Goal: Task Accomplishment & Management: Manage account settings

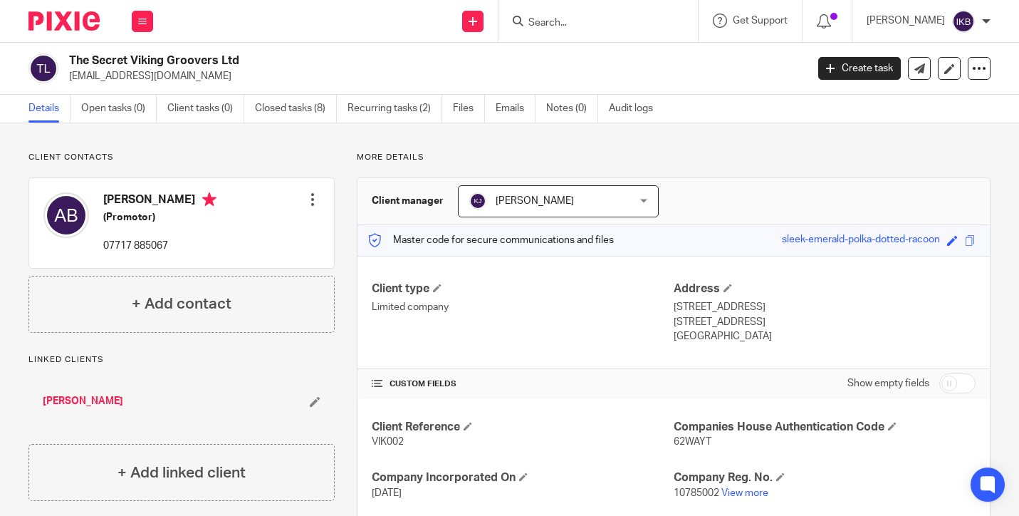
click at [513, 18] on icon at bounding box center [518, 21] width 11 height 11
click at [527, 18] on input "Search" at bounding box center [591, 23] width 128 height 13
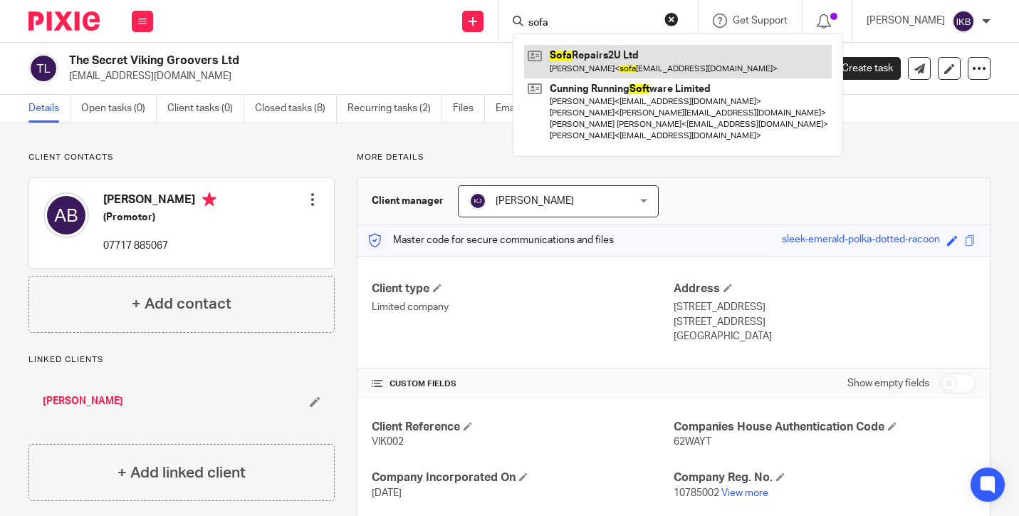
type input "sofa"
click at [543, 63] on link at bounding box center [678, 61] width 308 height 33
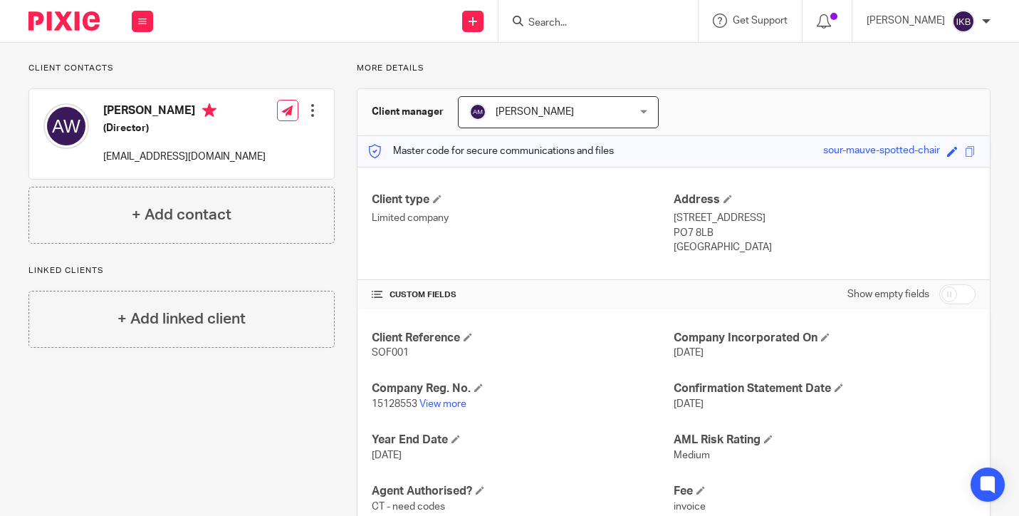
scroll to position [184, 0]
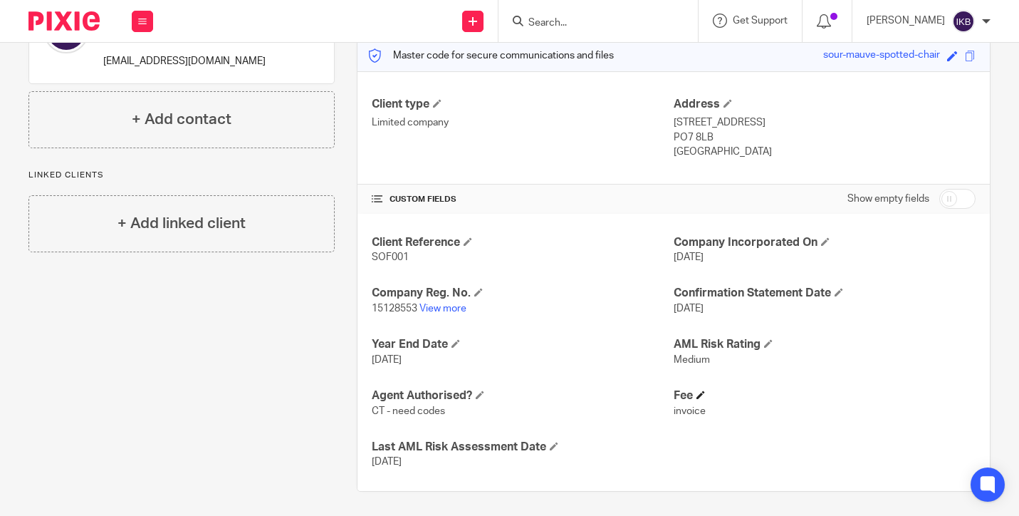
click at [700, 391] on span at bounding box center [701, 394] width 9 height 9
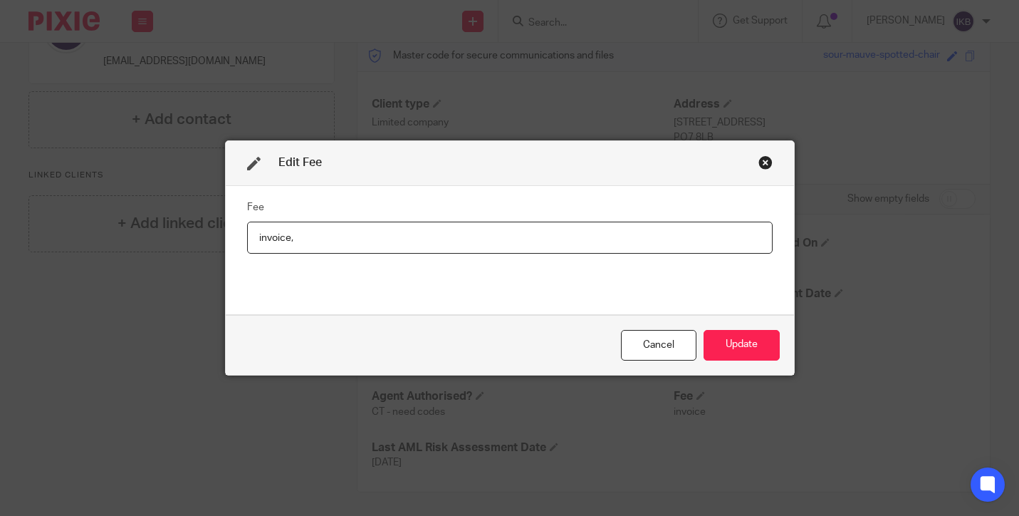
type input "invoice"
click at [744, 350] on button "Update" at bounding box center [742, 345] width 76 height 31
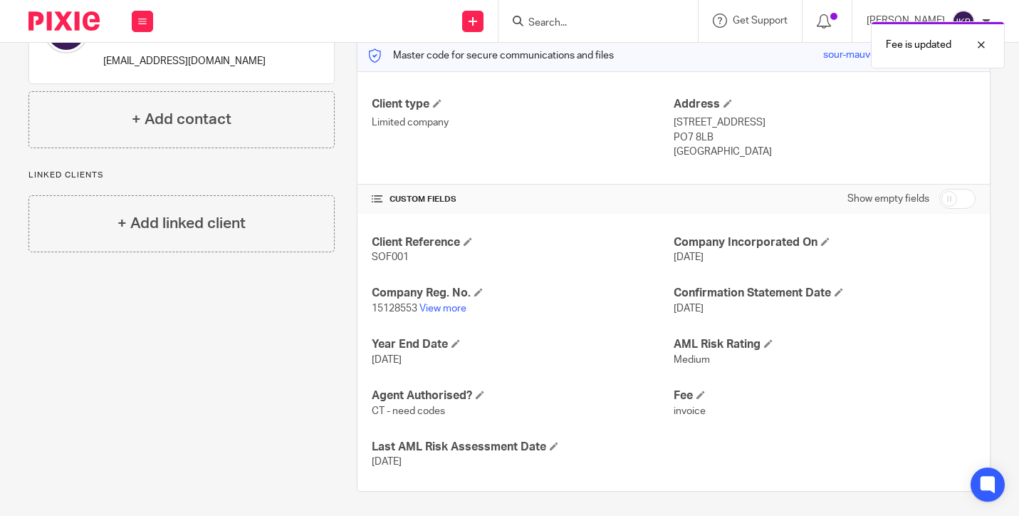
scroll to position [0, 0]
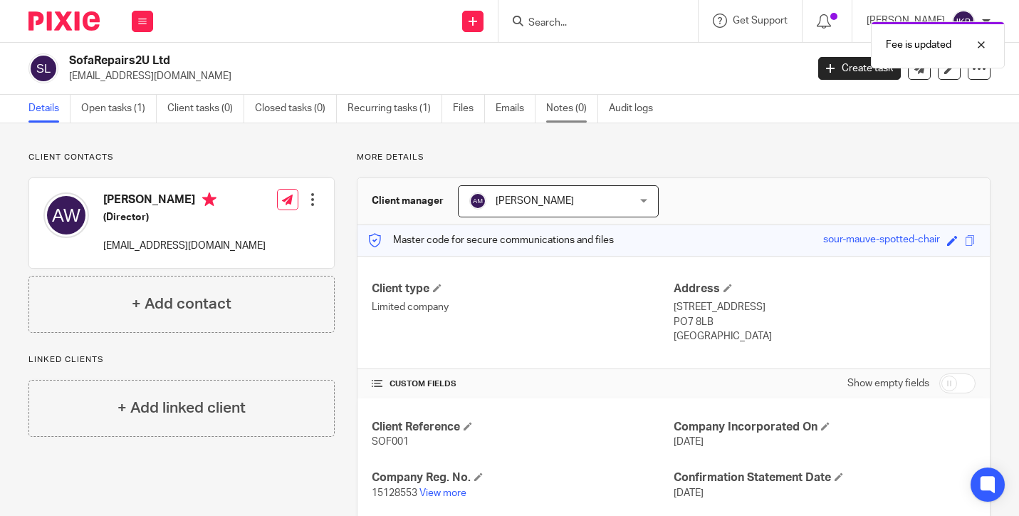
click at [558, 104] on link "Notes (0)" at bounding box center [572, 109] width 52 height 28
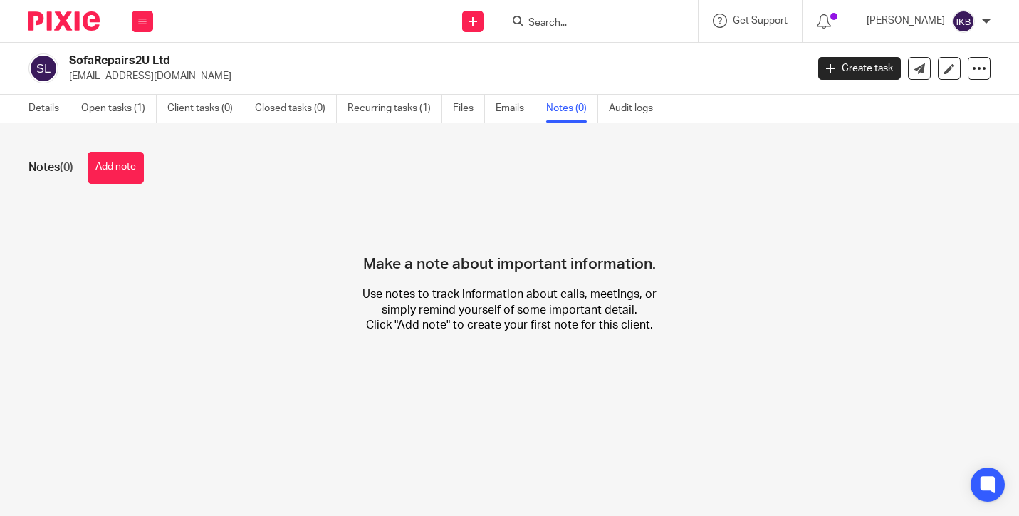
click at [128, 174] on button "Add note" at bounding box center [116, 168] width 56 height 32
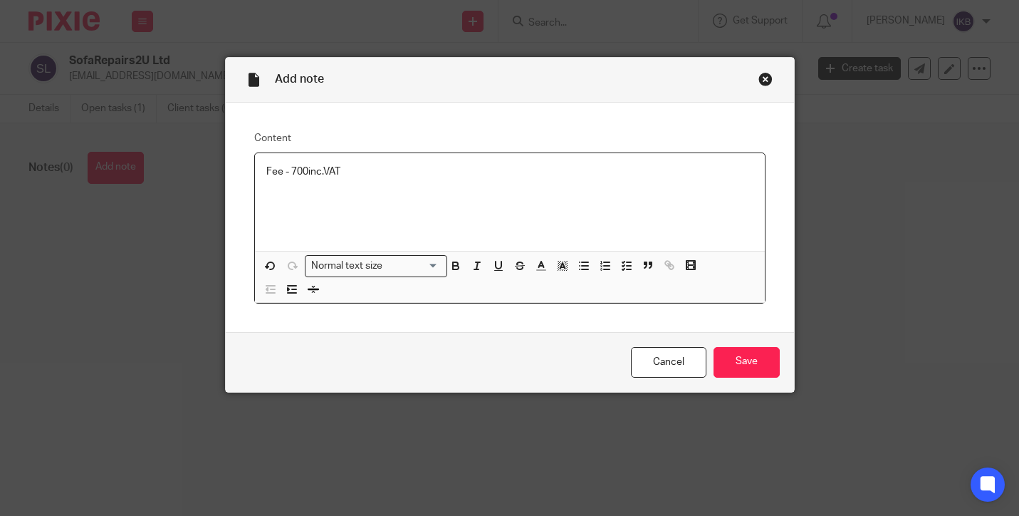
click at [303, 171] on p "Fee - 700inc.VAT" at bounding box center [509, 172] width 487 height 14
click at [722, 356] on input "Save" at bounding box center [747, 362] width 66 height 31
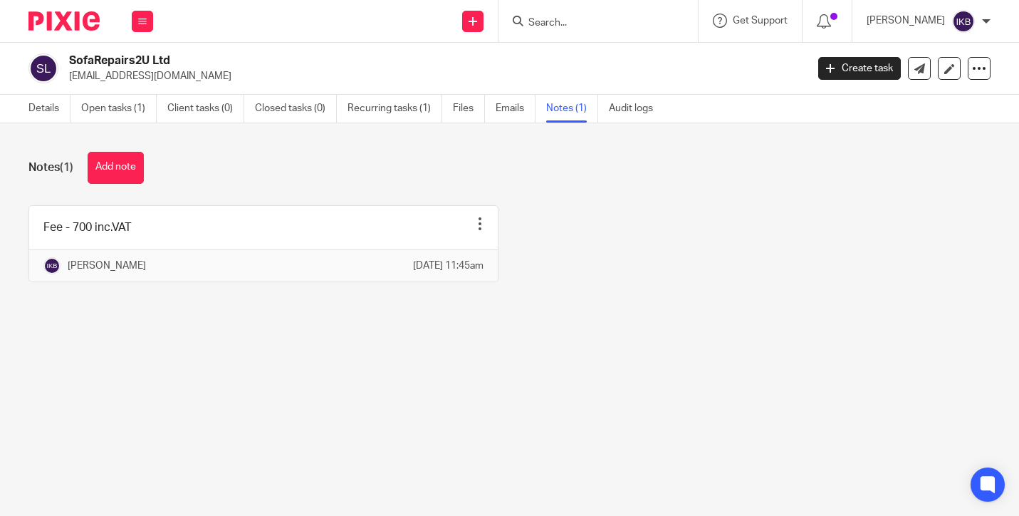
click at [25, 103] on div "Details Open tasks (1) Client tasks (0) Closed tasks (0) Recurring tasks (1) Fi…" at bounding box center [344, 109] width 689 height 28
click at [44, 105] on link "Details" at bounding box center [49, 109] width 42 height 28
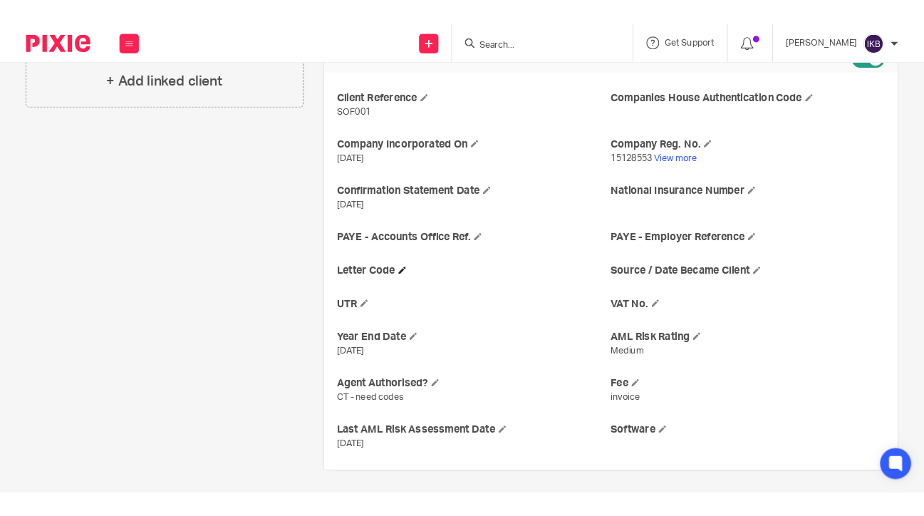
scroll to position [344, 0]
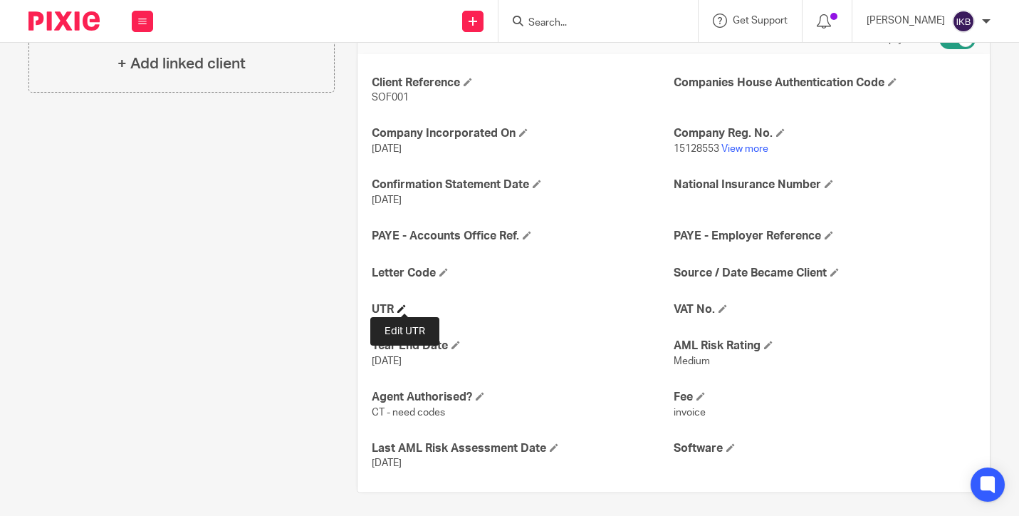
click at [406, 304] on span at bounding box center [401, 308] width 9 height 9
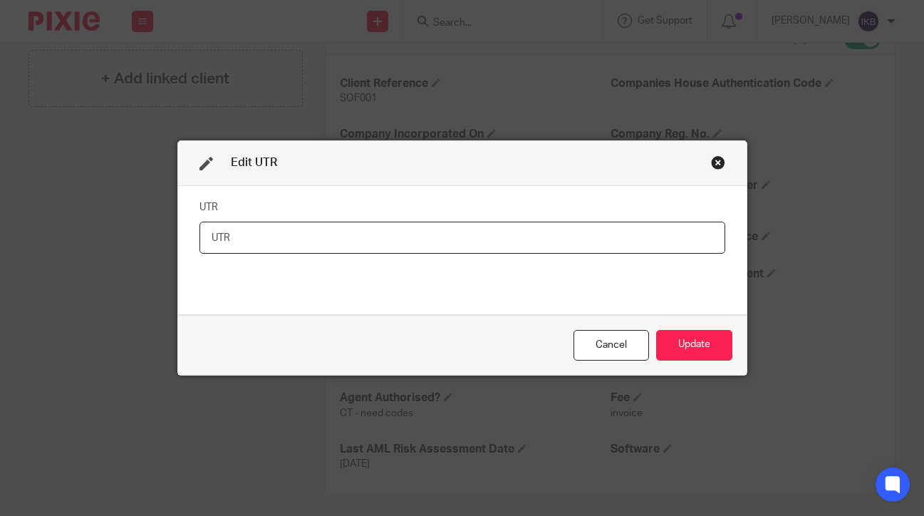
click at [266, 243] on input "text" at bounding box center [462, 238] width 526 height 32
type input "5701423454"
click at [707, 353] on button "Update" at bounding box center [694, 345] width 76 height 31
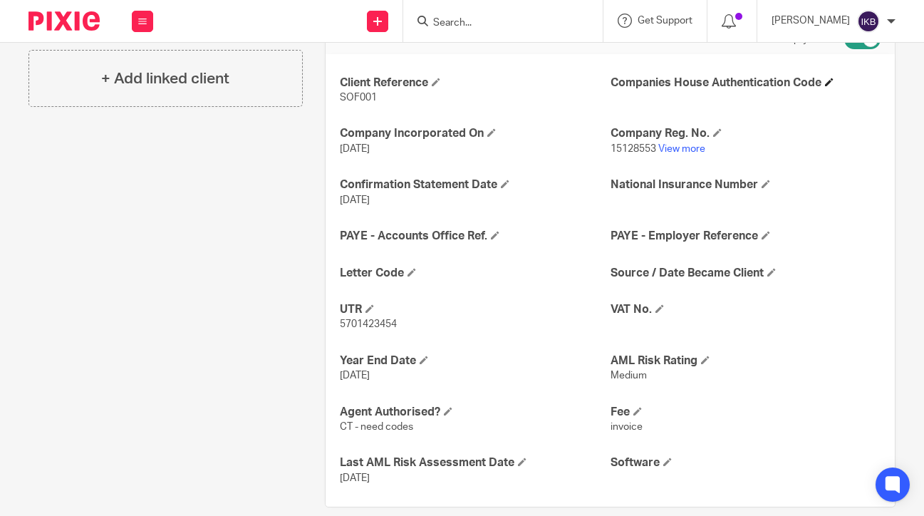
click at [828, 84] on h4 "Companies House Authentication Code" at bounding box center [745, 82] width 270 height 15
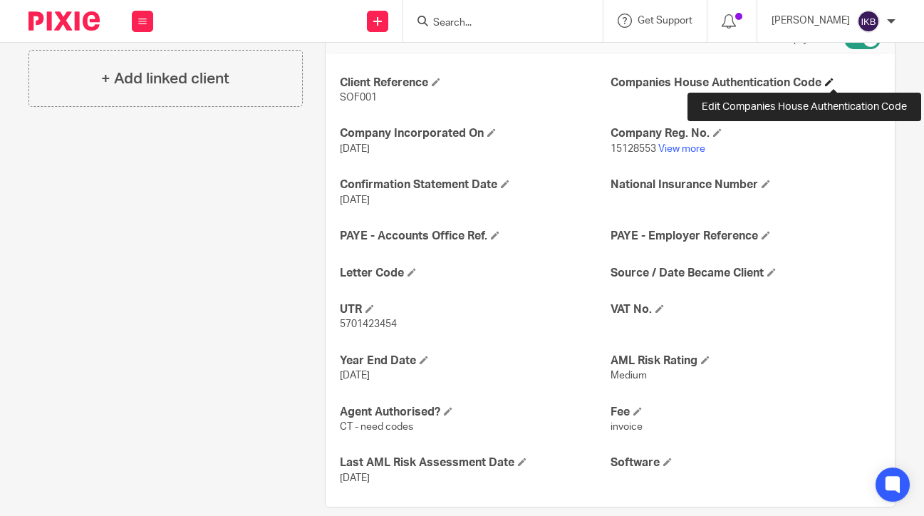
click at [833, 79] on span at bounding box center [829, 82] width 9 height 9
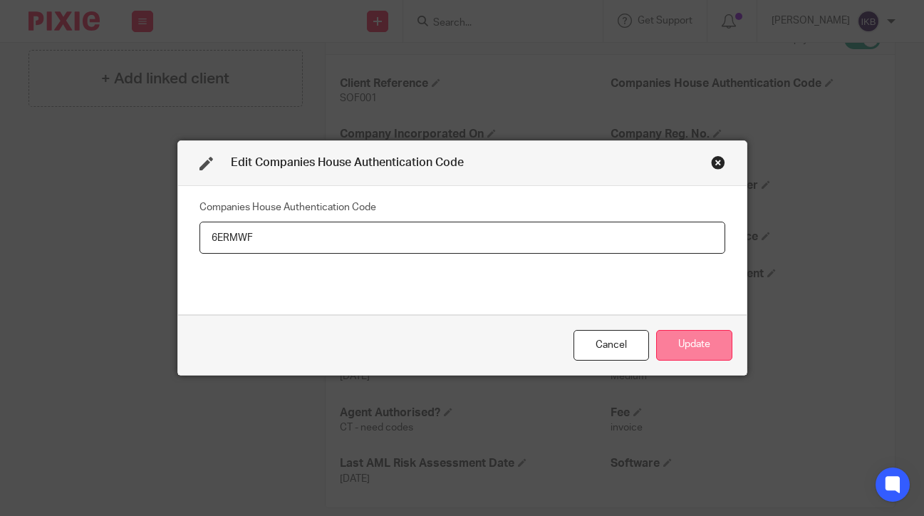
type input "6ERMWF"
click at [703, 336] on button "Update" at bounding box center [694, 345] width 76 height 31
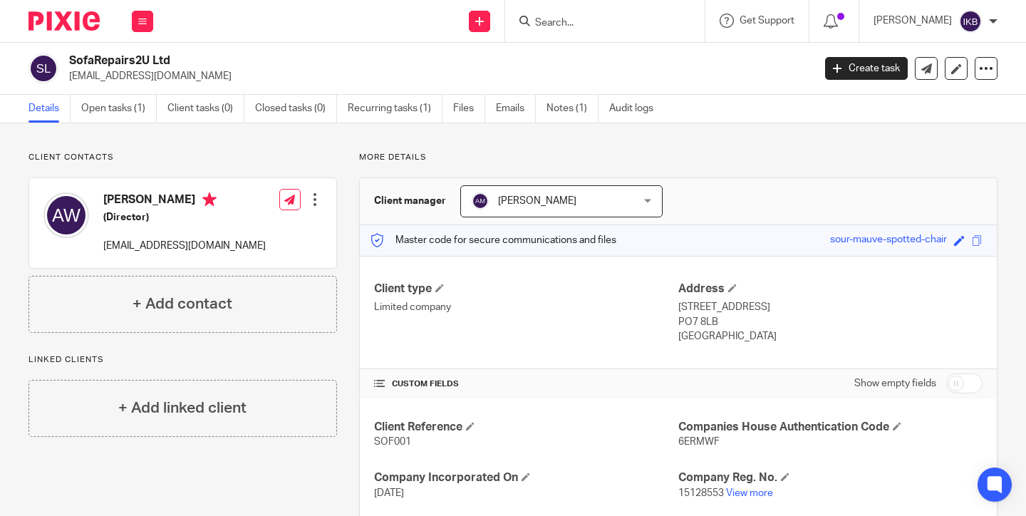
drag, startPoint x: 165, startPoint y: 10, endPoint x: 679, endPoint y: 256, distance: 570.3
click at [679, 488] on span "15128553" at bounding box center [701, 493] width 46 height 10
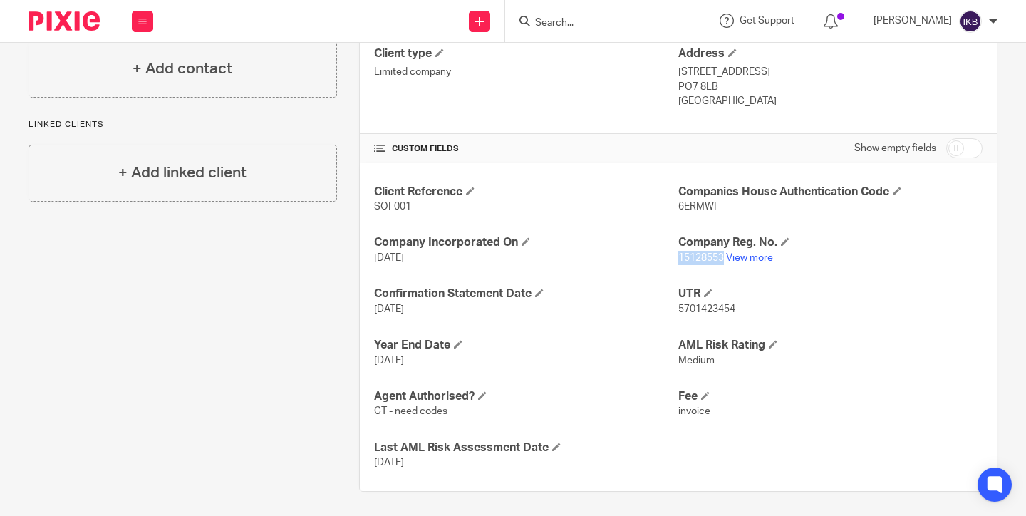
drag, startPoint x: 722, startPoint y: 256, endPoint x: 680, endPoint y: 256, distance: 42.0
click at [680, 256] on span "15128553" at bounding box center [701, 258] width 46 height 10
copy span "15128553"
click at [637, 274] on div "Client Reference SOF001 Companies House Authentication Code 6ERMWF Company Inco…" at bounding box center [678, 327] width 637 height 328
drag, startPoint x: 720, startPoint y: 210, endPoint x: 678, endPoint y: 206, distance: 42.2
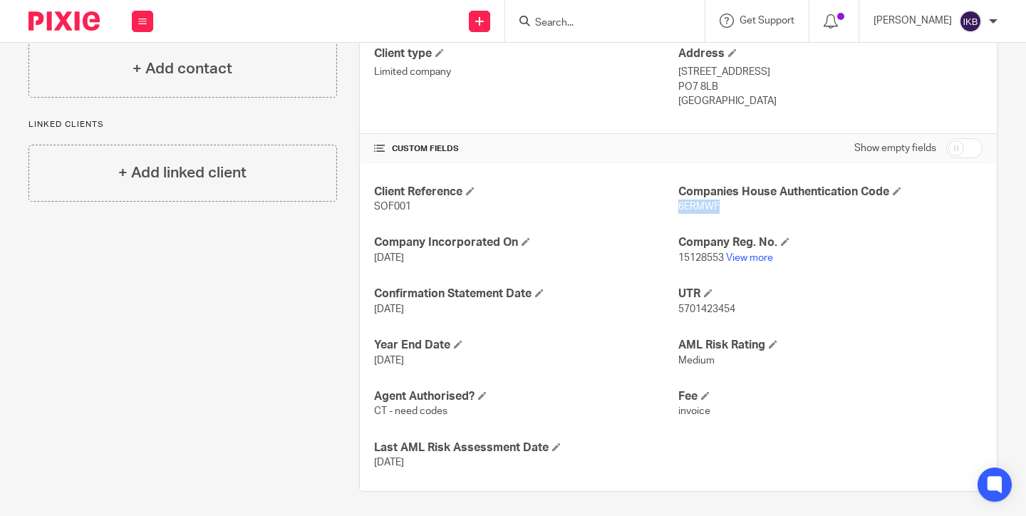
click at [678, 206] on p "6ERMWF" at bounding box center [830, 206] width 304 height 14
copy span "6ERMWF"
click at [484, 391] on span at bounding box center [482, 395] width 9 height 9
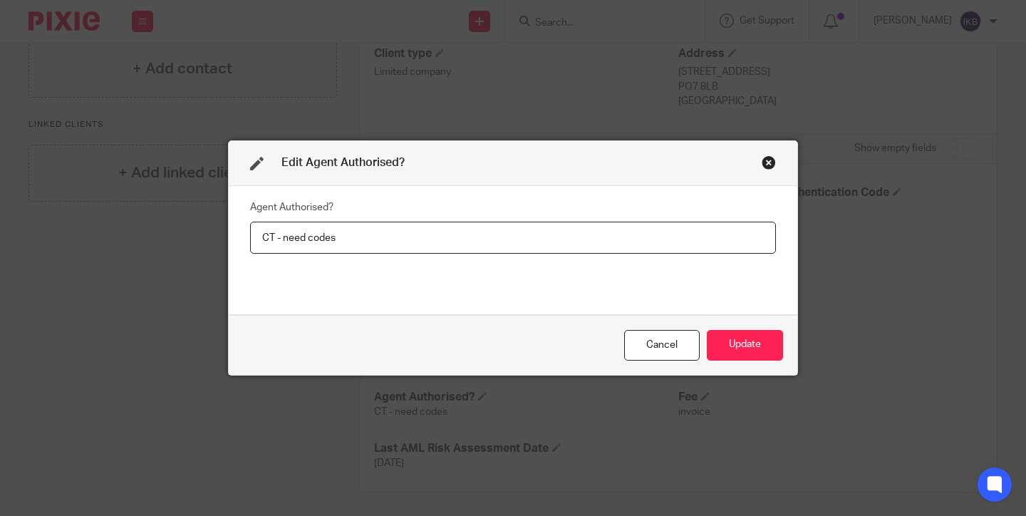
drag, startPoint x: 339, startPoint y: 238, endPoint x: 282, endPoint y: 238, distance: 57.0
click at [282, 238] on input "CT - need codes" at bounding box center [513, 238] width 526 height 32
type input "CT - requested"
click at [728, 345] on button "Update" at bounding box center [745, 345] width 76 height 31
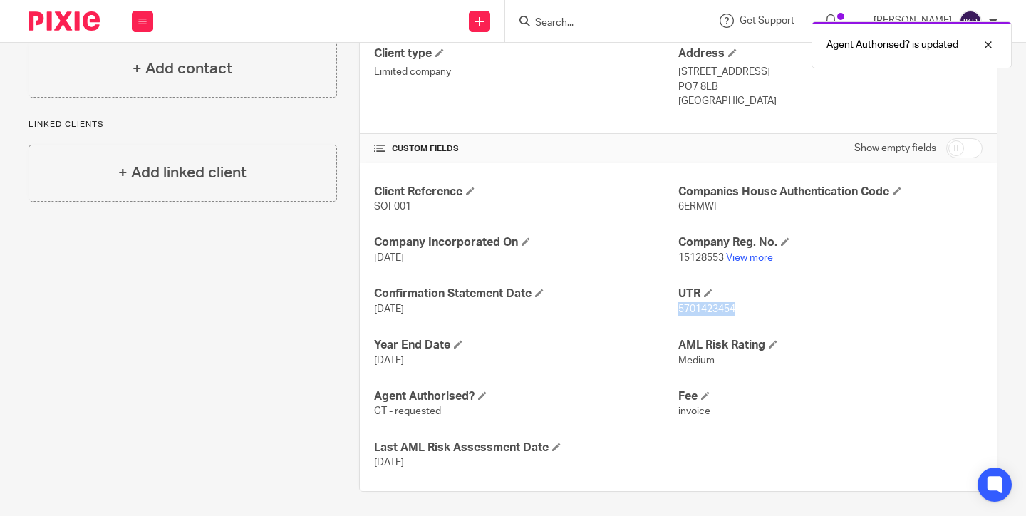
drag, startPoint x: 734, startPoint y: 303, endPoint x: 678, endPoint y: 305, distance: 56.3
click at [678, 305] on span "5701423454" at bounding box center [706, 309] width 57 height 10
copy span "5701423454"
drag, startPoint x: 720, startPoint y: 88, endPoint x: 677, endPoint y: 87, distance: 43.5
click at [677, 87] on div "Client type Limited company Address 15 Valentine Court, Waterlooville PO7 8LB E…" at bounding box center [678, 78] width 637 height 114
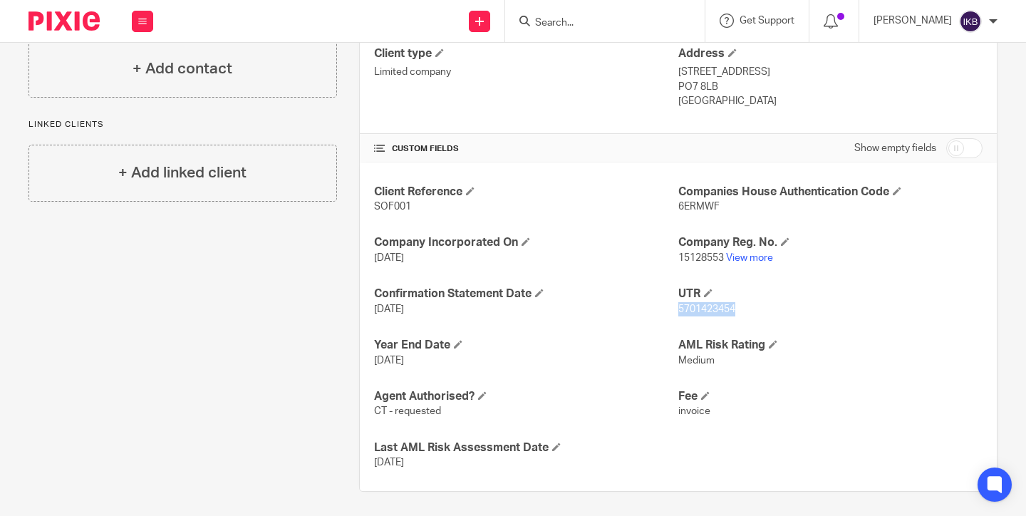
click at [691, 87] on p "PO7 8LB" at bounding box center [830, 87] width 304 height 14
click at [746, 85] on p "PO7 8LB" at bounding box center [830, 87] width 304 height 14
drag, startPoint x: 719, startPoint y: 83, endPoint x: 675, endPoint y: 83, distance: 44.2
click at [675, 83] on div "Client type Limited company Address 15 Valentine Court, Waterlooville PO7 8LB E…" at bounding box center [678, 78] width 637 height 114
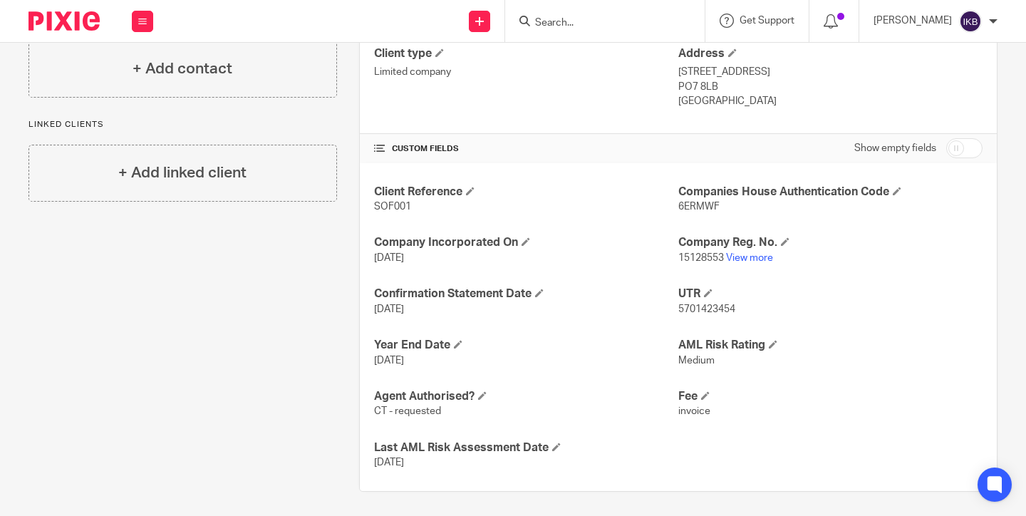
click at [679, 83] on p "PO7 8LB" at bounding box center [830, 87] width 304 height 14
drag, startPoint x: 716, startPoint y: 83, endPoint x: 680, endPoint y: 85, distance: 35.7
click at [680, 85] on p "PO7 8LB" at bounding box center [830, 87] width 304 height 14
copy p "PO7 8LB"
drag, startPoint x: 425, startPoint y: 207, endPoint x: 367, endPoint y: 207, distance: 57.7
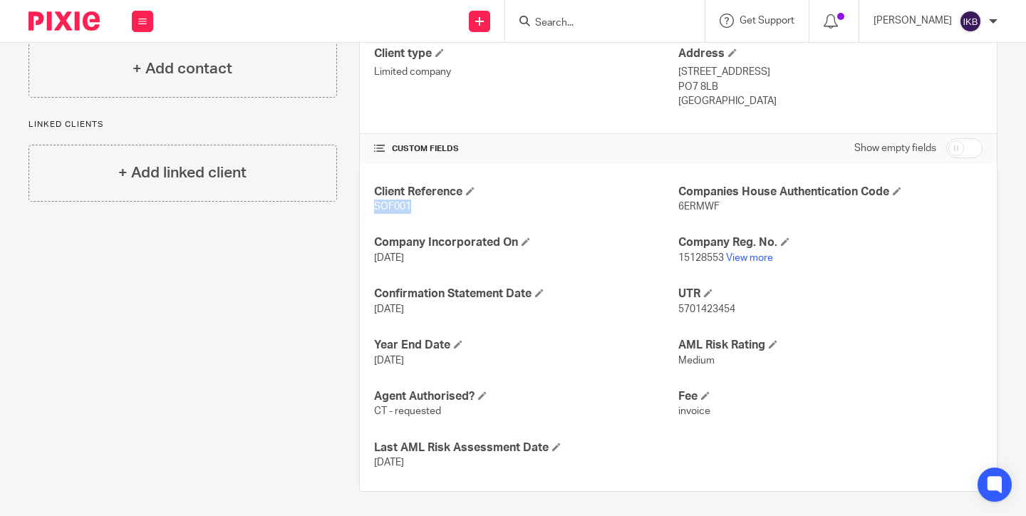
click at [367, 207] on div "Client Reference SOF001 Companies House Authentication Code 6ERMWF Company Inco…" at bounding box center [678, 327] width 637 height 328
copy span "SOF001"
click at [553, 254] on p "10 Sep 2023" at bounding box center [526, 258] width 304 height 14
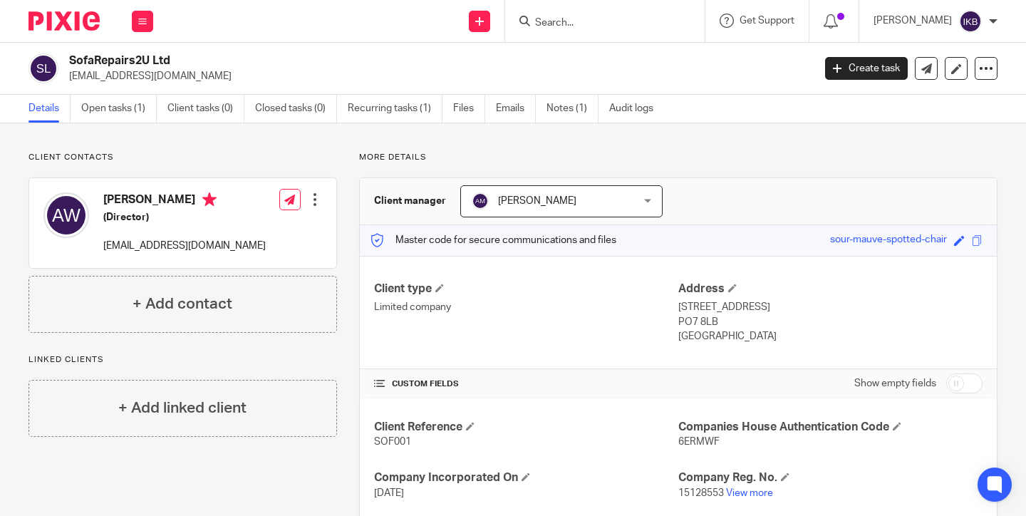
click at [87, 19] on img at bounding box center [63, 20] width 71 height 19
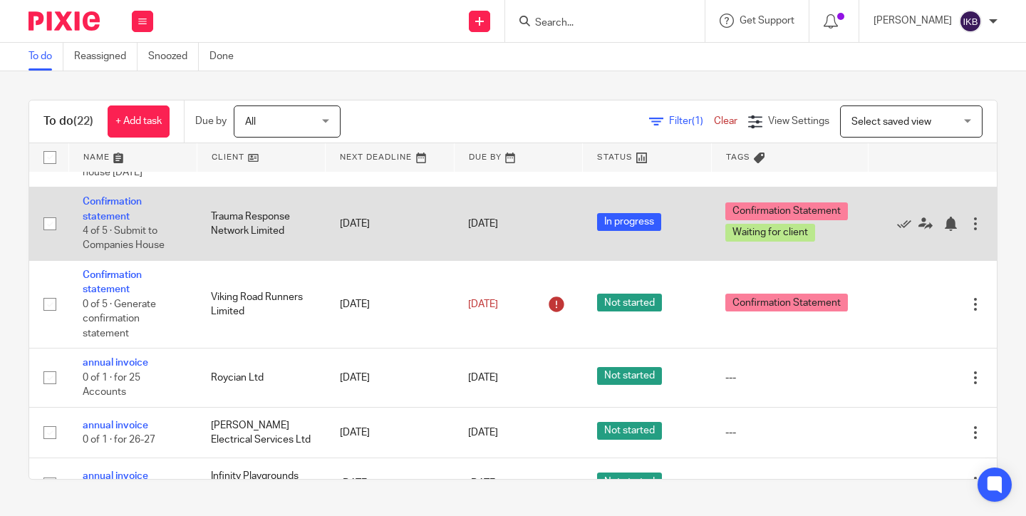
scroll to position [1099, 0]
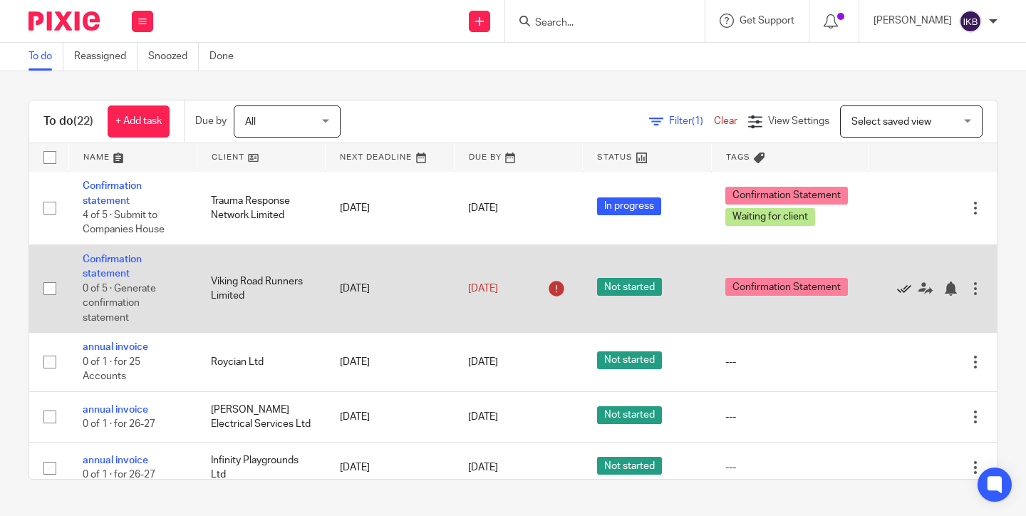
click at [901, 296] on icon at bounding box center [904, 288] width 14 height 14
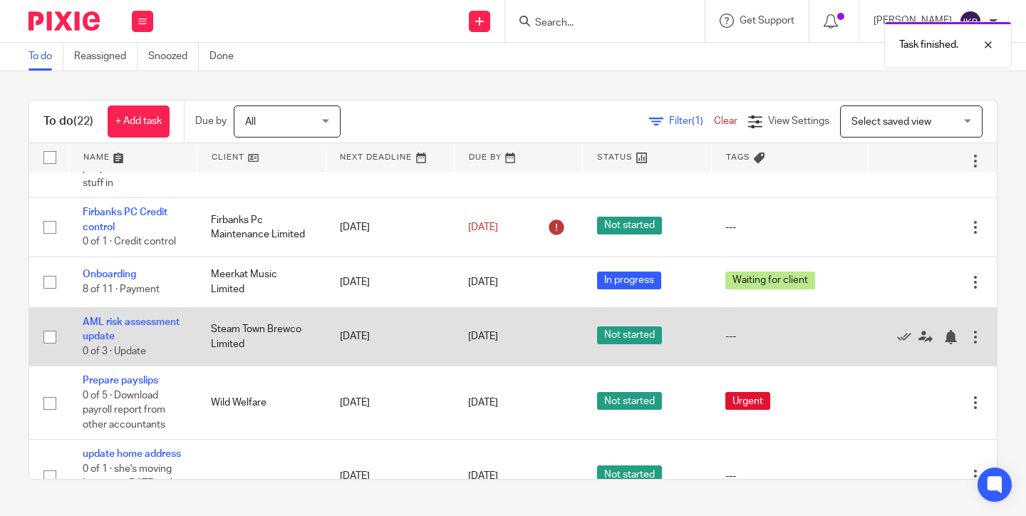
scroll to position [655, 0]
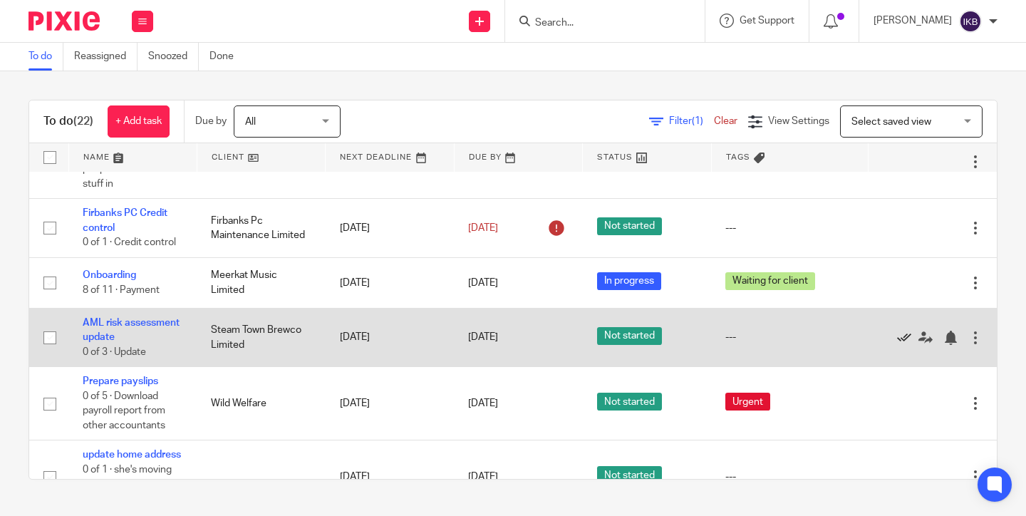
click at [908, 345] on icon at bounding box center [904, 337] width 14 height 14
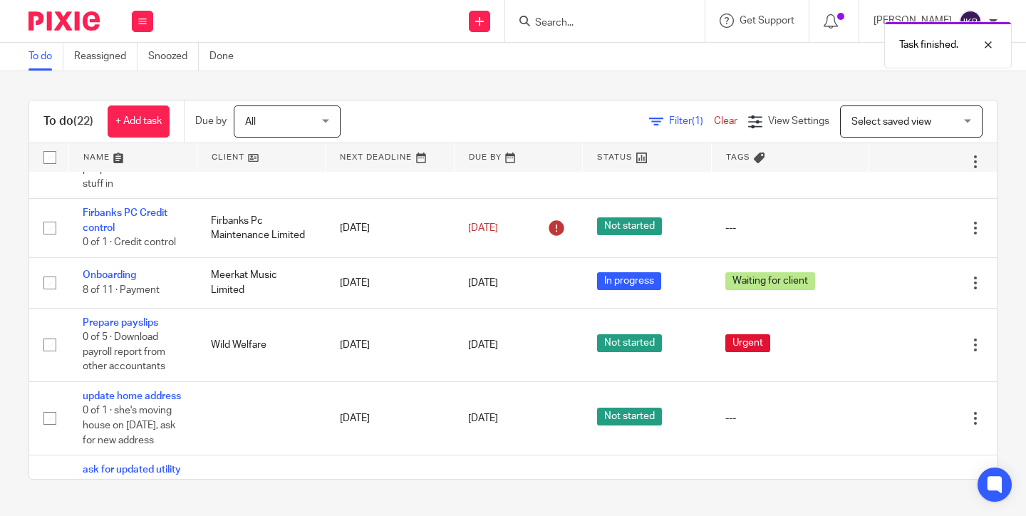
click at [514, 17] on div "Task finished." at bounding box center [762, 41] width 499 height 54
click at [533, 21] on input "Search" at bounding box center [597, 23] width 128 height 13
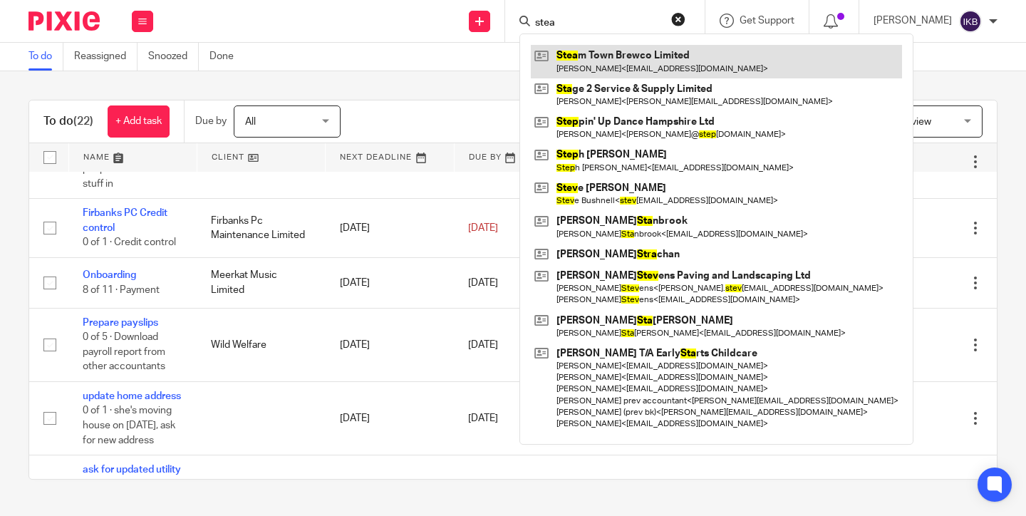
type input "stea"
click at [540, 55] on link at bounding box center [716, 61] width 371 height 33
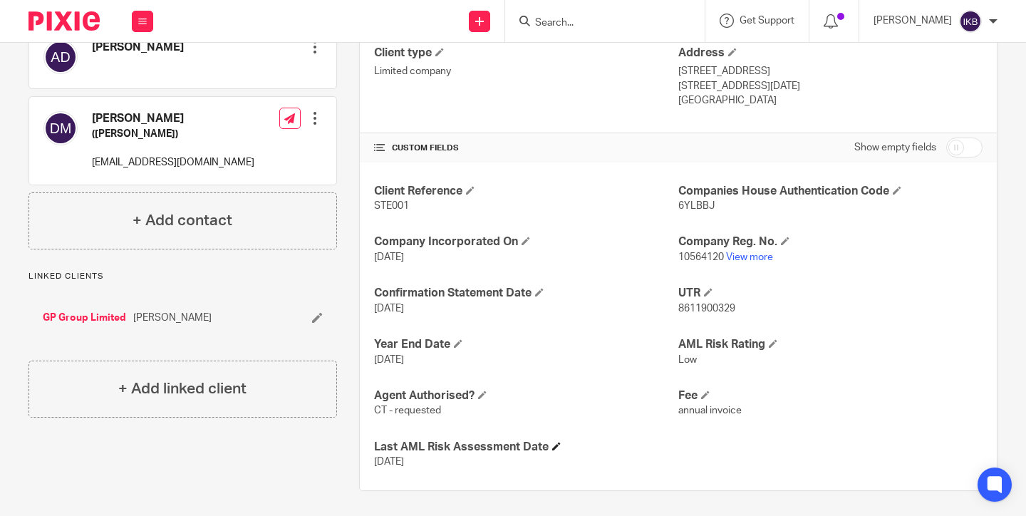
scroll to position [235, 0]
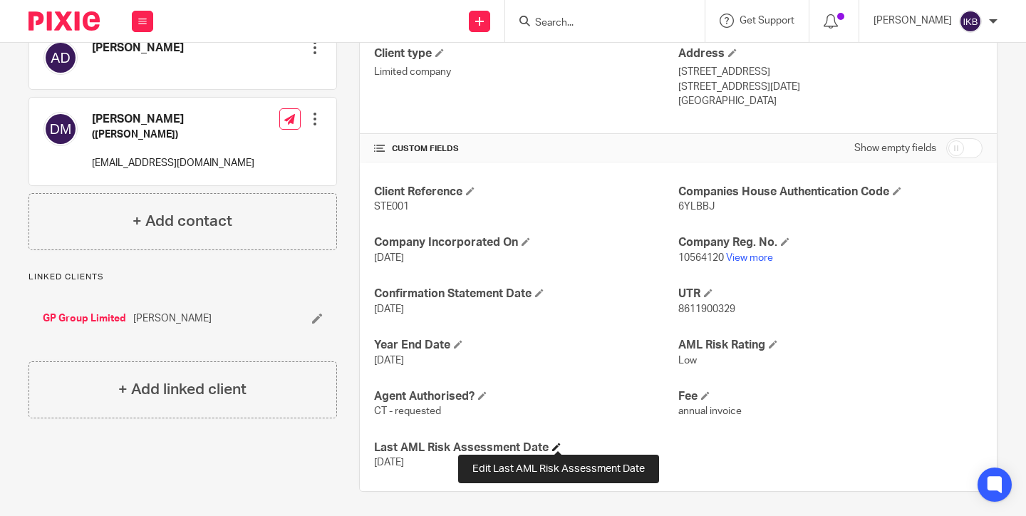
click at [558, 442] on span at bounding box center [556, 446] width 9 height 9
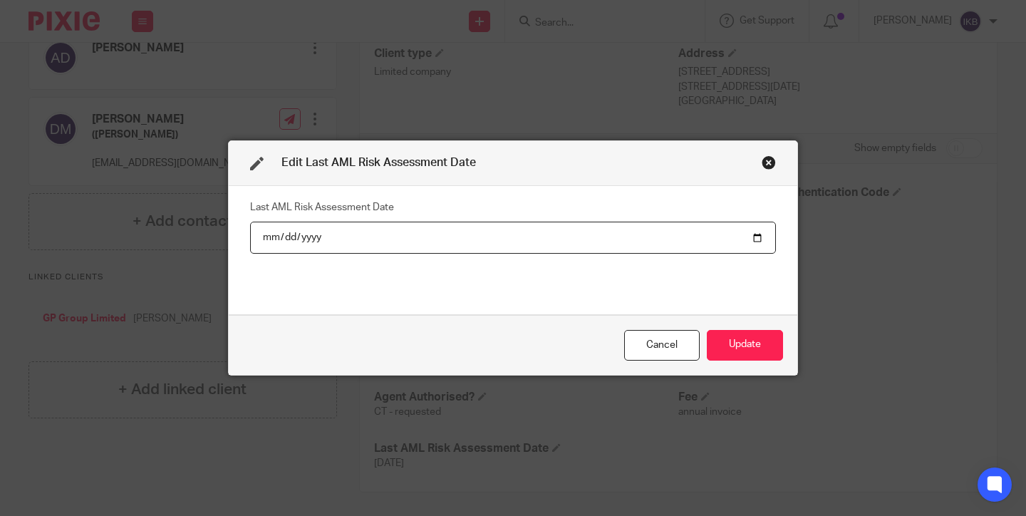
click at [306, 246] on input "[DATE]" at bounding box center [513, 238] width 526 height 32
click at [307, 236] on input "[DATE]" at bounding box center [513, 238] width 526 height 32
type input "[DATE]"
click at [744, 345] on button "Update" at bounding box center [745, 345] width 76 height 31
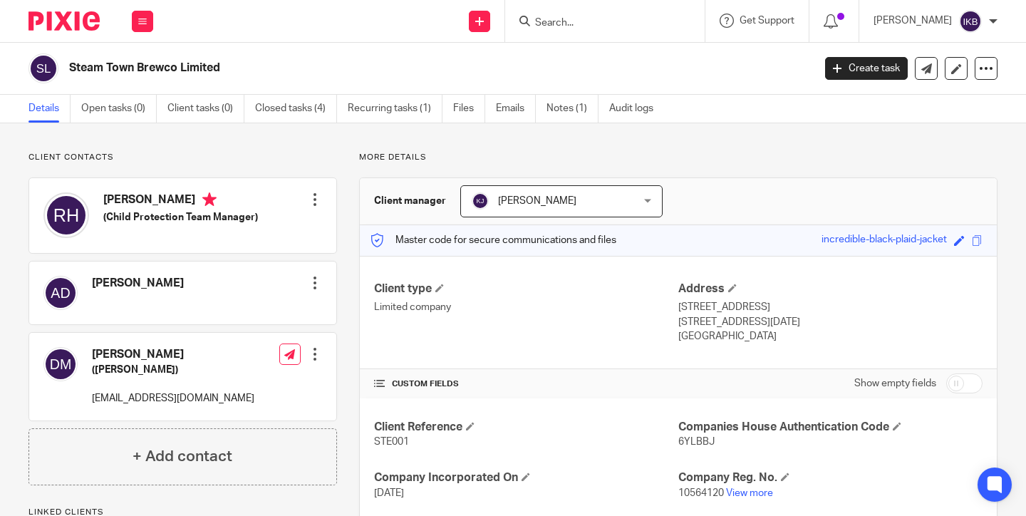
scroll to position [0, 0]
click at [66, 28] on img at bounding box center [63, 20] width 71 height 19
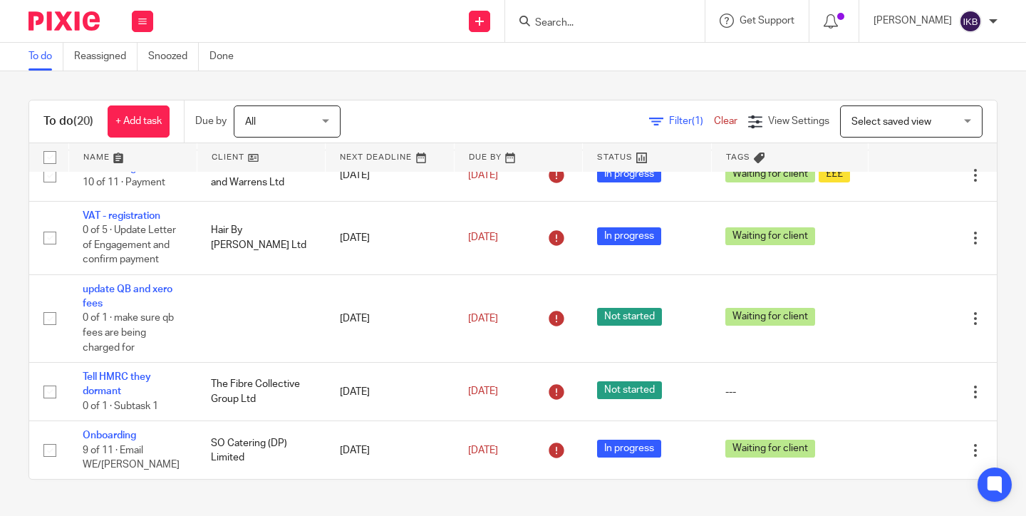
scroll to position [19, 0]
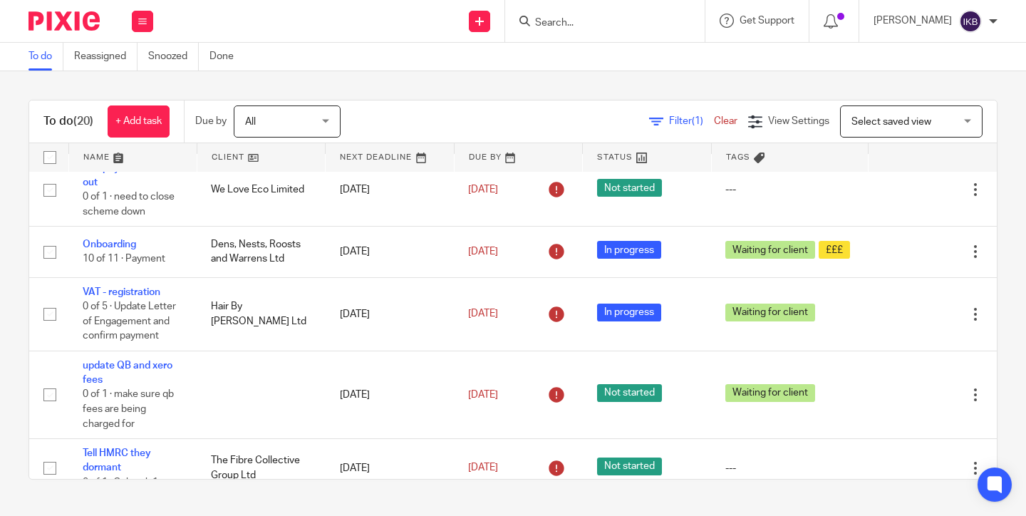
click at [533, 28] on form at bounding box center [609, 21] width 152 height 18
click at [533, 19] on input "Search" at bounding box center [597, 23] width 128 height 13
type input "tbt"
click at [560, 51] on link at bounding box center [619, 55] width 177 height 21
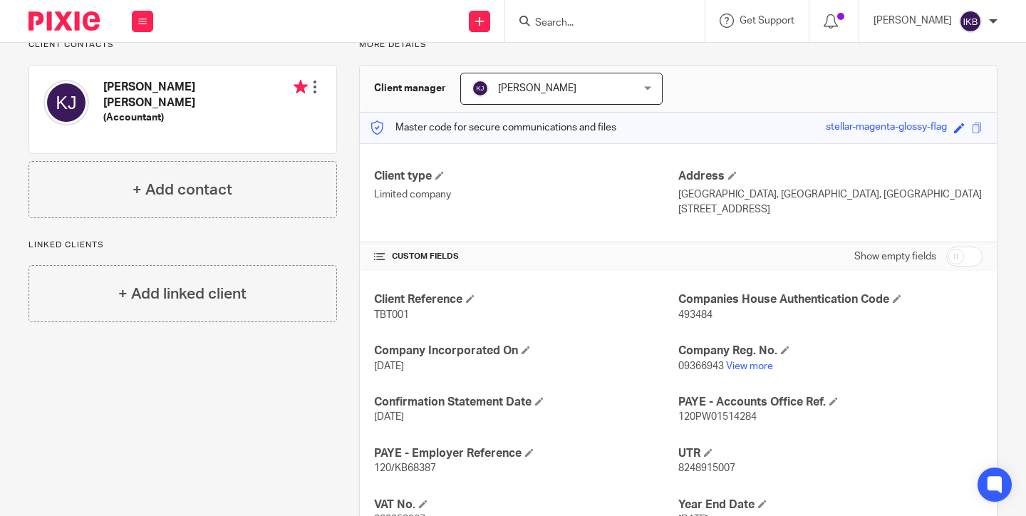
scroll to position [221, 0]
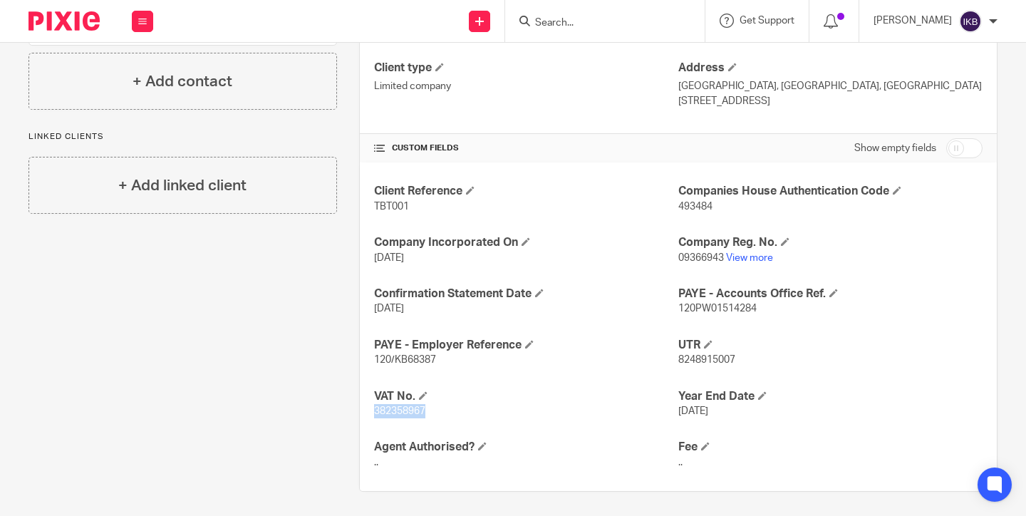
drag, startPoint x: 434, startPoint y: 405, endPoint x: 373, endPoint y: 405, distance: 62.0
click at [373, 405] on div "Client Reference TBT001 Companies House Authentication Code 493484 Company Inco…" at bounding box center [678, 326] width 637 height 328
copy span "382358967"
click at [213, 251] on div "Client contacts [PERSON_NAME] [PERSON_NAME] (Accountant) Edit contact Create cl…" at bounding box center [171, 211] width 330 height 561
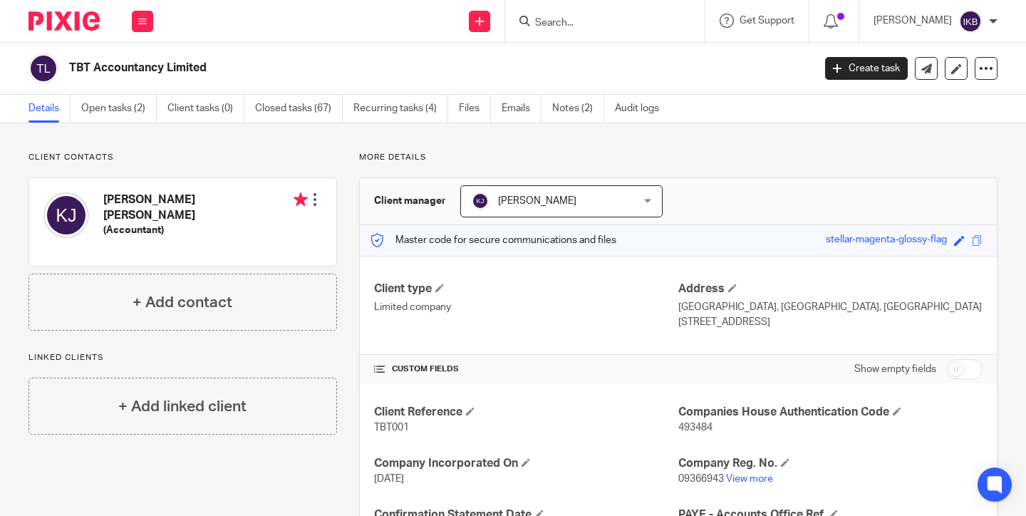
scroll to position [0, 0]
click at [65, 32] on div at bounding box center [59, 21] width 118 height 42
click at [64, 12] on img at bounding box center [63, 20] width 71 height 19
